Goal: Task Accomplishment & Management: Complete application form

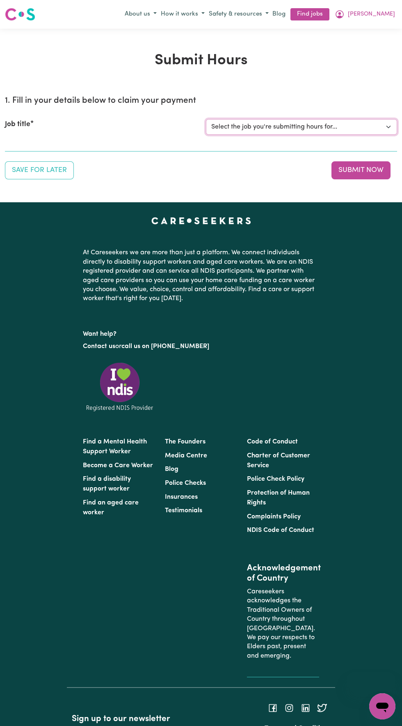
click at [318, 129] on select "Select the job you're submitting hours for... [[PERSON_NAME] Hands of Care] [DE…" at bounding box center [301, 127] width 191 height 16
select select "14425"
click at [206, 119] on select "Select the job you're submitting hours for... [[PERSON_NAME] Hands of Care] [DE…" at bounding box center [301, 127] width 191 height 16
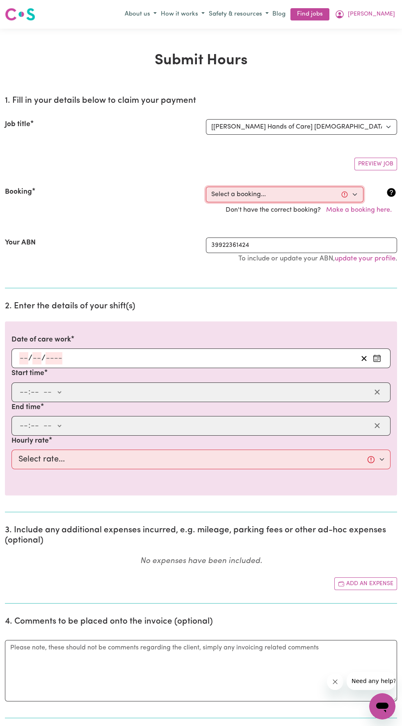
click at [279, 194] on select "Select a booking... [DATE] 10:00am to 02:00pm (ONE-OFF) [DATE] 10:00am to 02:00…" at bounding box center [284, 195] width 157 height 16
select select "360510"
click at [206, 187] on select "Select a booking... [DATE] 10:00am to 02:00pm (ONE-OFF) [DATE] 10:00am to 02:00…" at bounding box center [284, 195] width 157 height 16
type input "[DATE]"
type input "1"
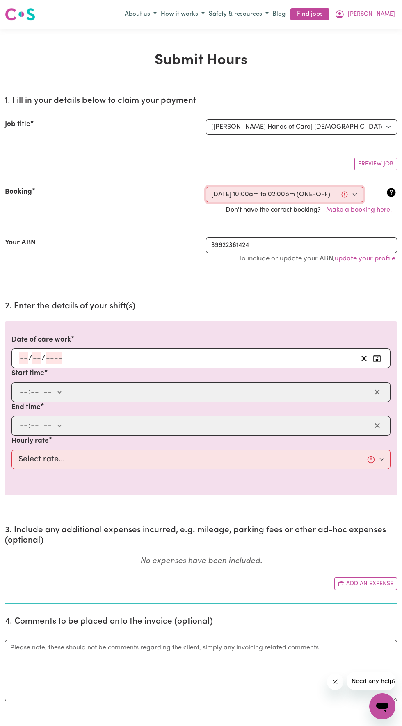
type input "10"
type input "2025"
type input "10:00"
type input "10"
type input "0"
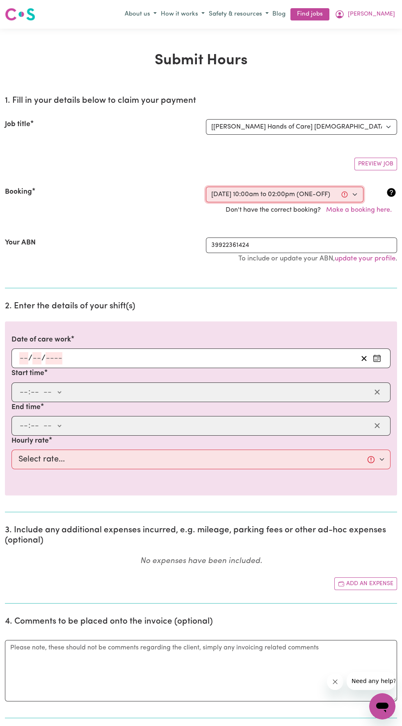
select select "am"
type input "14:00"
type input "2"
type input "0"
select select "pm"
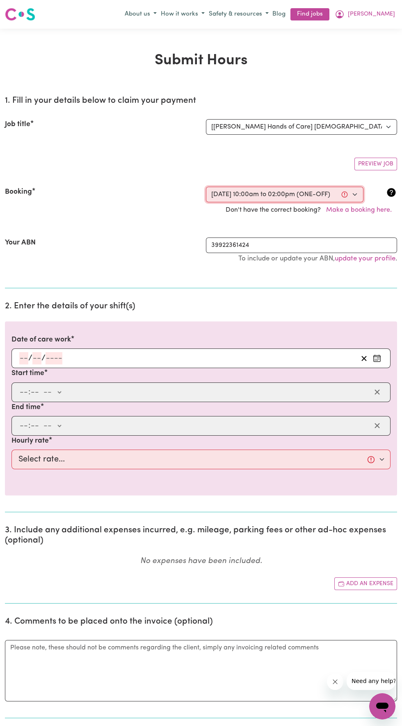
select select "42-Weekday"
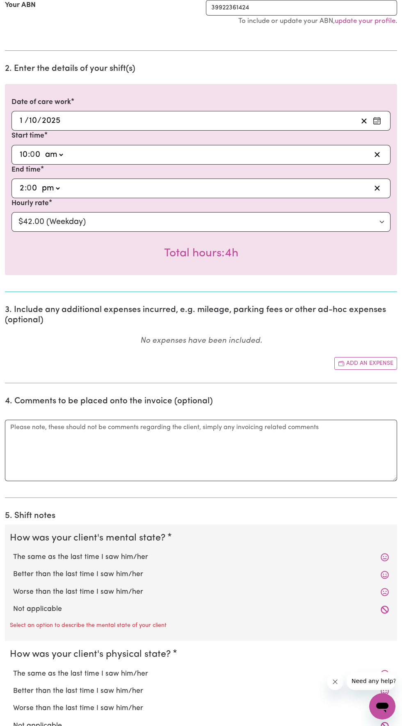
scroll to position [239, 0]
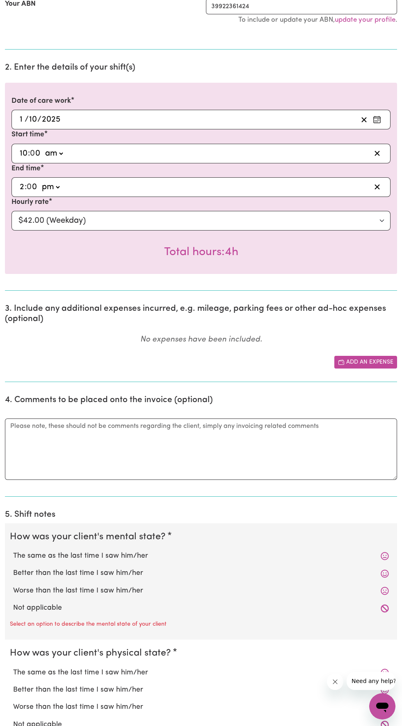
click at [359, 362] on button "Add an expense" at bounding box center [365, 362] width 63 height 13
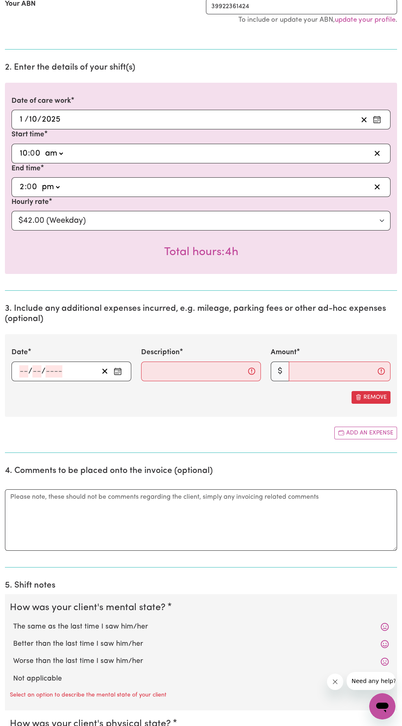
click at [118, 371] on icon "Enter the date of expense" at bounding box center [118, 372] width 8 height 8
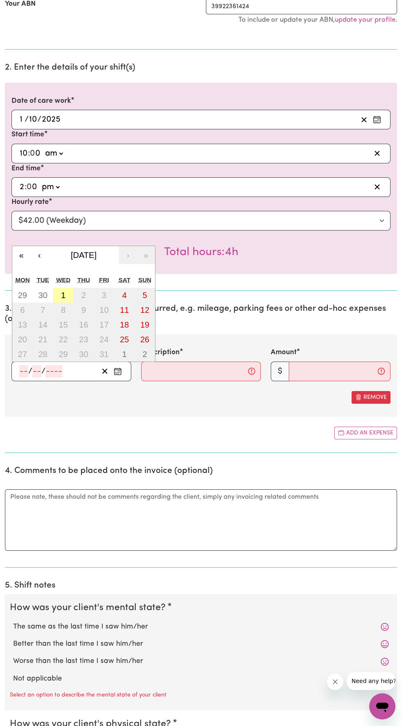
click at [63, 295] on abbr "1" at bounding box center [63, 295] width 5 height 9
type input "[DATE]"
type input "1"
type input "10"
type input "2025"
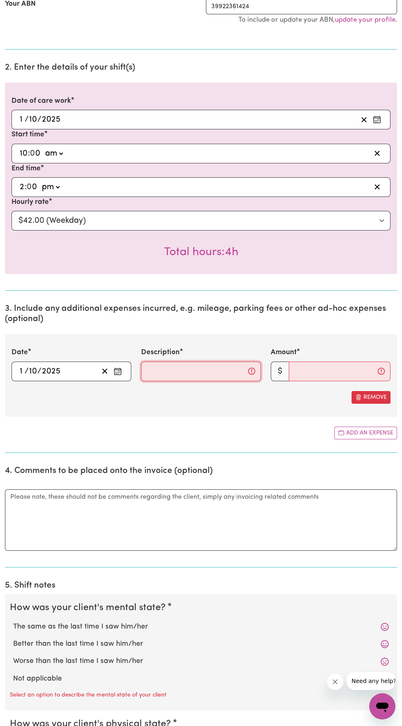
click at [226, 372] on input "Description" at bounding box center [201, 372] width 120 height 20
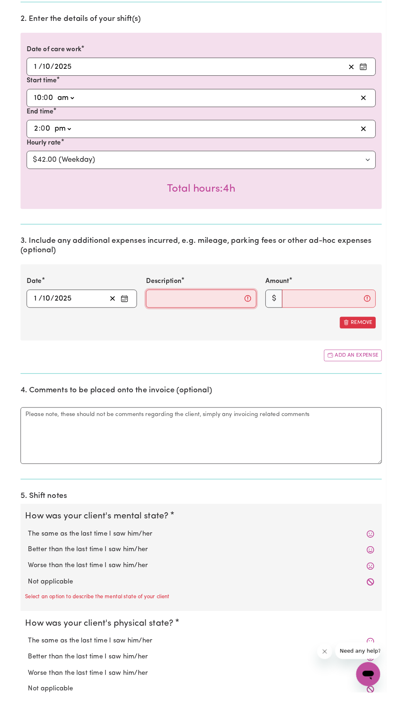
scroll to position [249, 0]
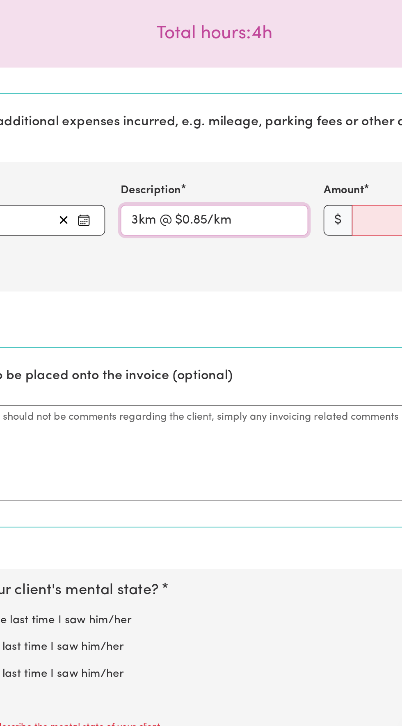
click at [153, 365] on input "3km @ $0.85/km" at bounding box center [201, 362] width 120 height 20
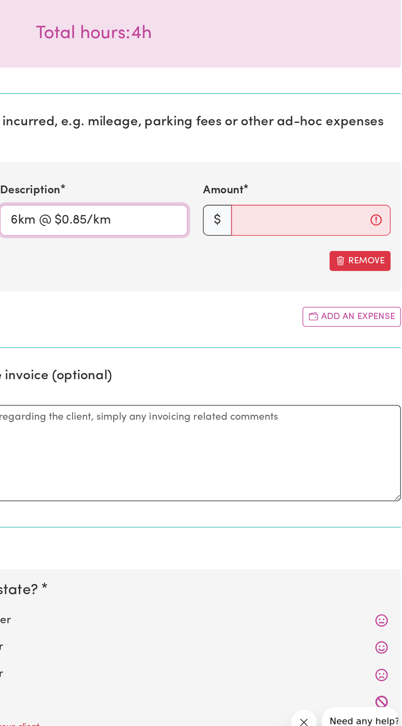
type input "6km @ $0.85/km"
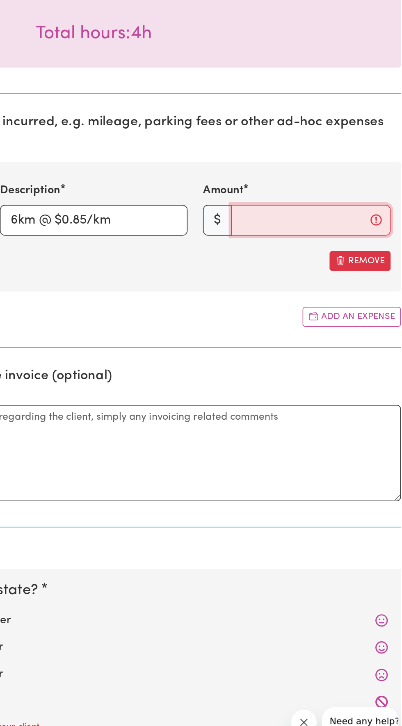
click at [317, 361] on input "Amount" at bounding box center [339, 362] width 102 height 20
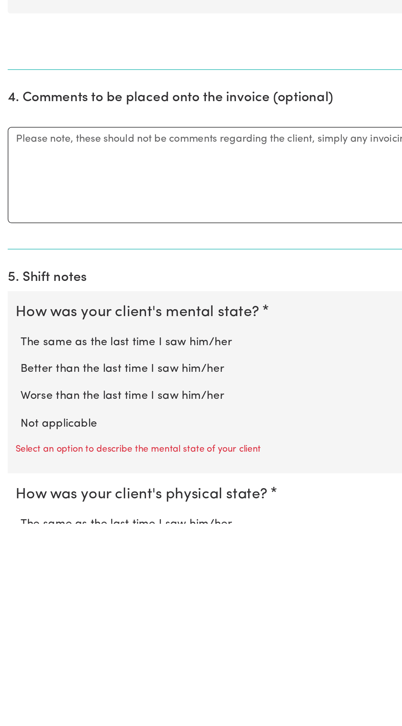
scroll to position [257, 0]
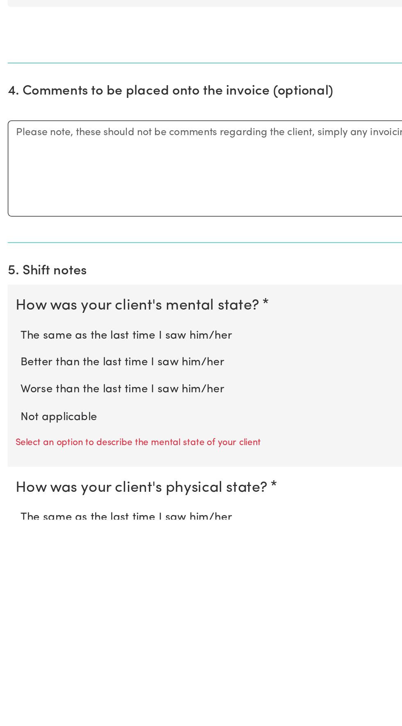
type input "5.10"
click at [147, 505] on textarea "Comments" at bounding box center [201, 502] width 392 height 61
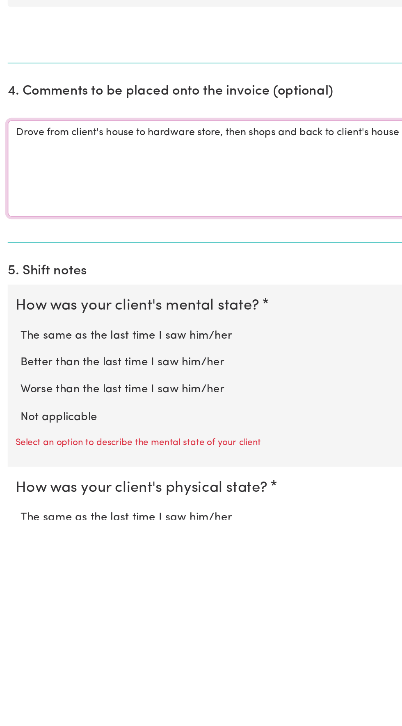
type textarea "Drove from client's house to hardware store, then shops and back to client's ho…"
click at [130, 608] on label "The same as the last time I saw him/her" at bounding box center [200, 609] width 375 height 11
click at [13, 604] on input "The same as the last time I saw him/her" at bounding box center [13, 604] width 0 height 0
radio input "true"
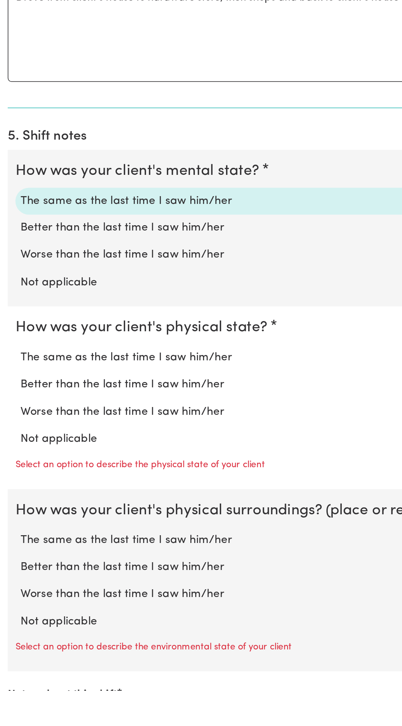
scroll to position [455, 0]
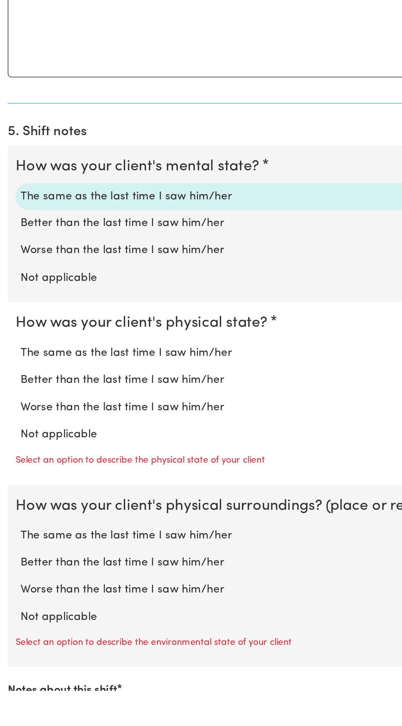
click at [130, 511] on label "The same as the last time I saw him/her" at bounding box center [200, 511] width 375 height 11
click at [13, 506] on input "The same as the last time I saw him/her" at bounding box center [13, 505] width 0 height 0
radio input "true"
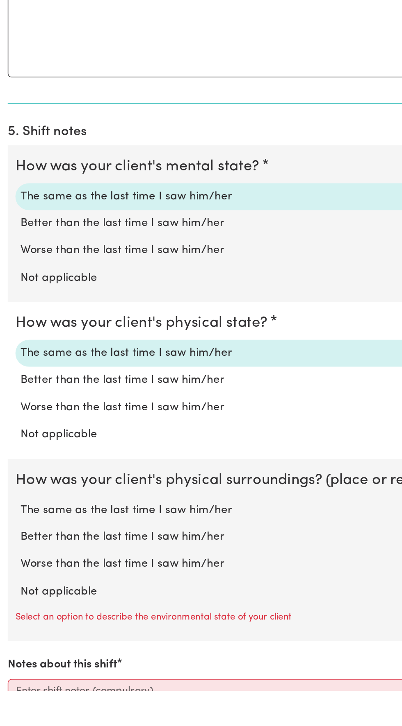
click at [136, 614] on label "The same as the last time I saw him/her" at bounding box center [200, 611] width 375 height 11
click at [13, 606] on input "The same as the last time I saw him/her" at bounding box center [13, 606] width 0 height 0
radio input "true"
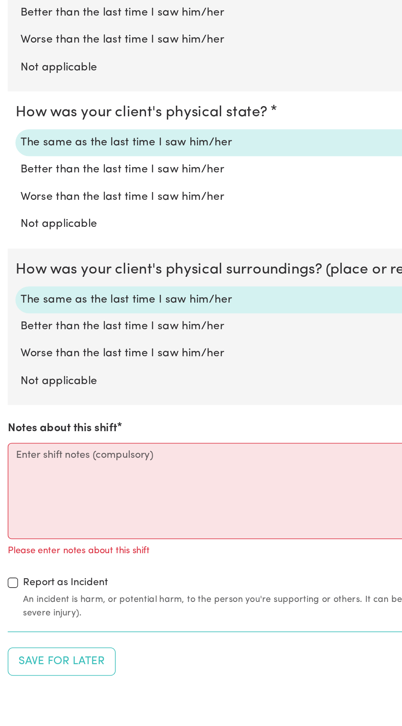
scroll to position [590, 0]
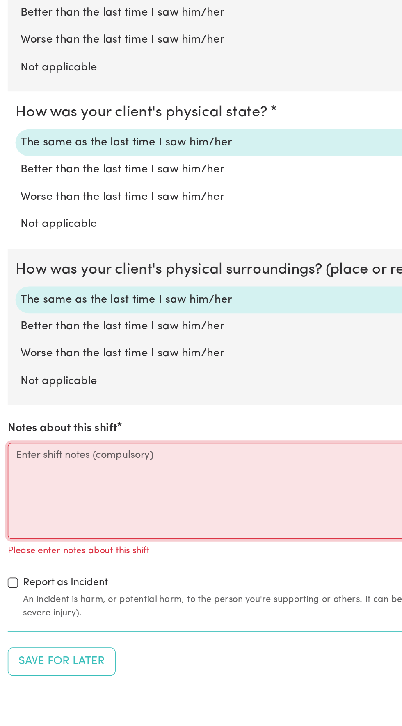
click at [115, 578] on textarea "Notes about this shift" at bounding box center [201, 598] width 392 height 61
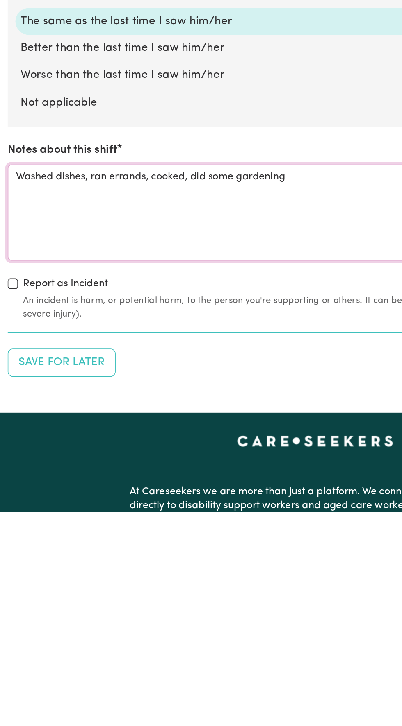
scroll to position [653, 0]
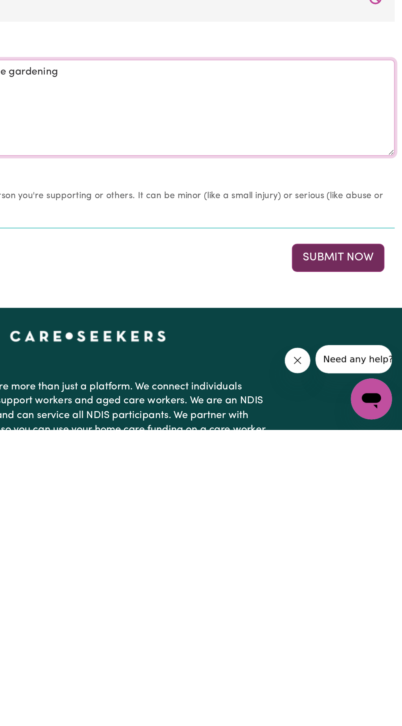
type textarea "Washed dishes, ran errands, cooked, did some gardening"
click at [366, 616] on button "Submit Now" at bounding box center [360, 617] width 59 height 18
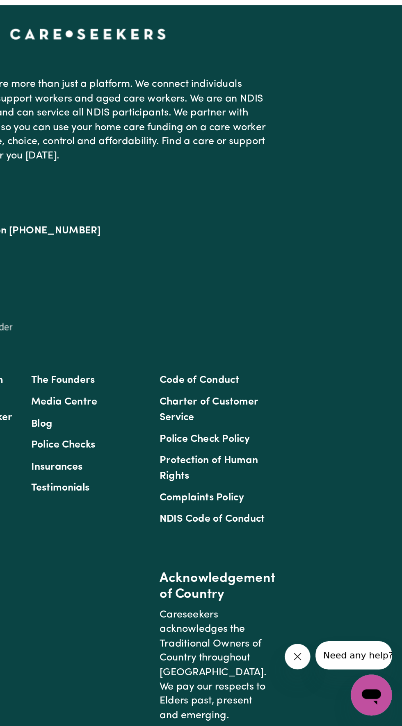
scroll to position [0, 0]
